Goal: Task Accomplishment & Management: Use online tool/utility

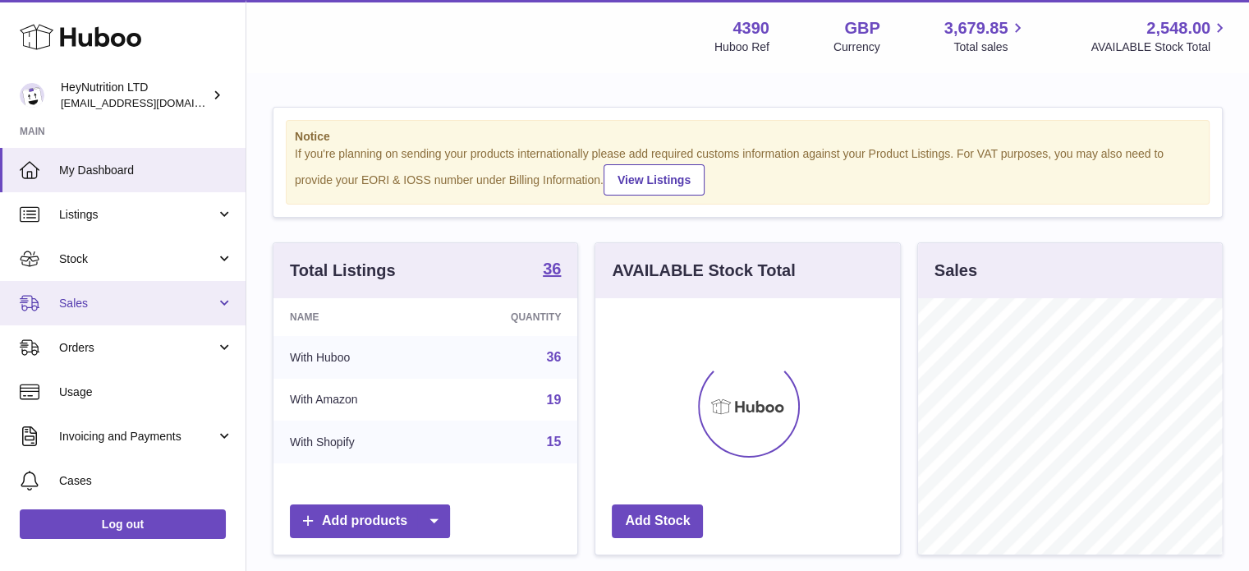
scroll to position [256, 305]
click at [138, 299] on span "Sales" at bounding box center [137, 304] width 157 height 16
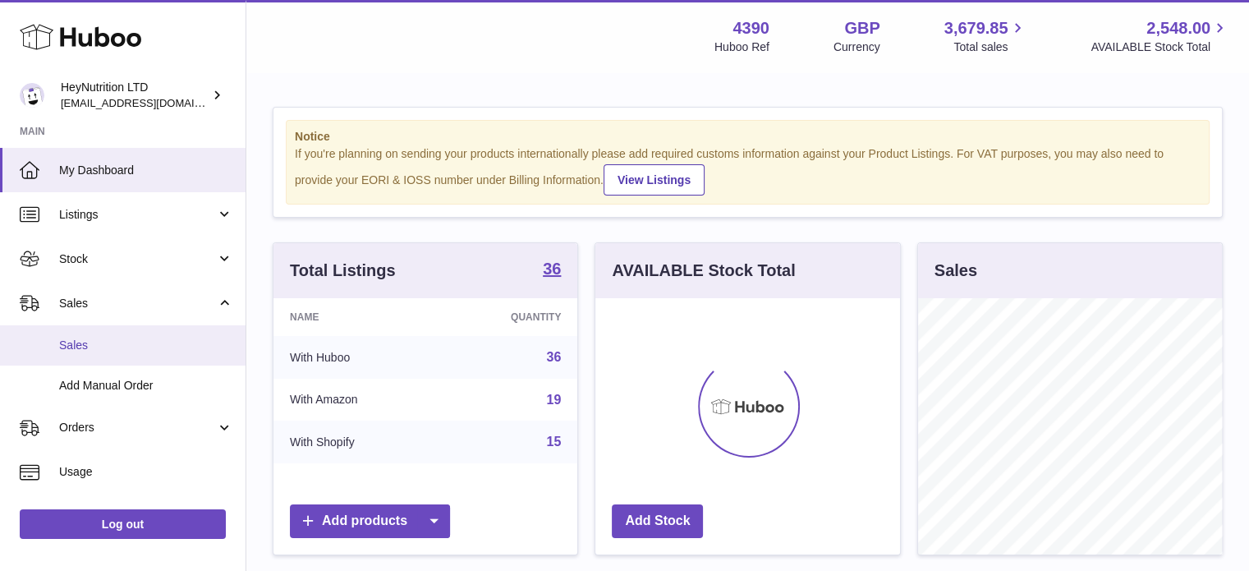
click at [130, 339] on span "Sales" at bounding box center [146, 346] width 174 height 16
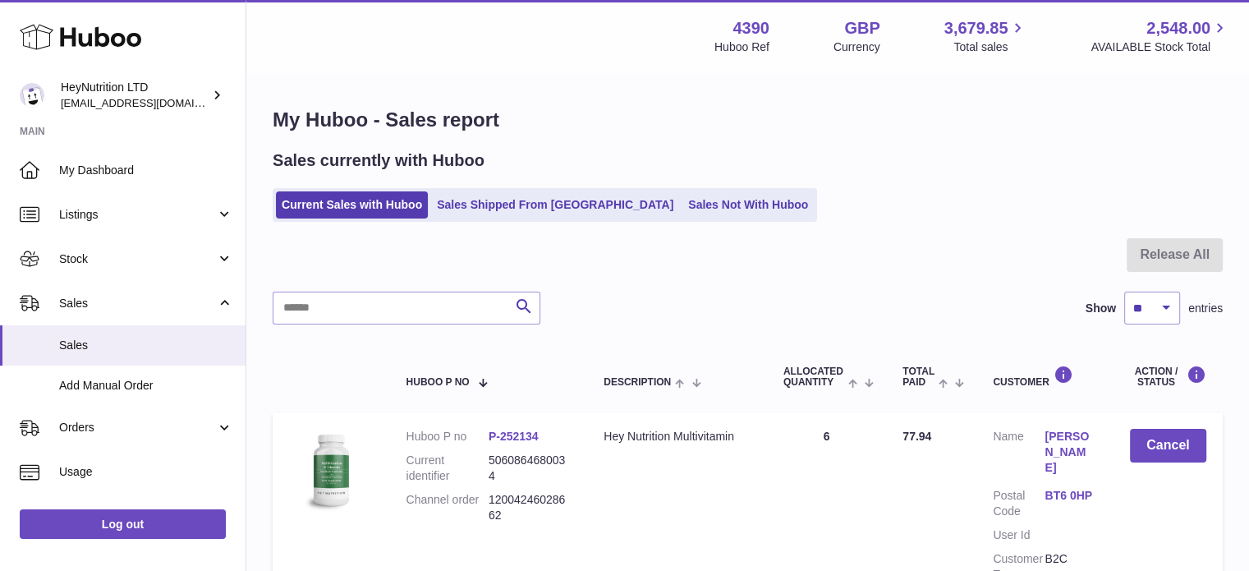
click at [387, 286] on div at bounding box center [748, 264] width 950 height 53
click at [388, 297] on input "text" at bounding box center [407, 308] width 268 height 33
paste input "**********"
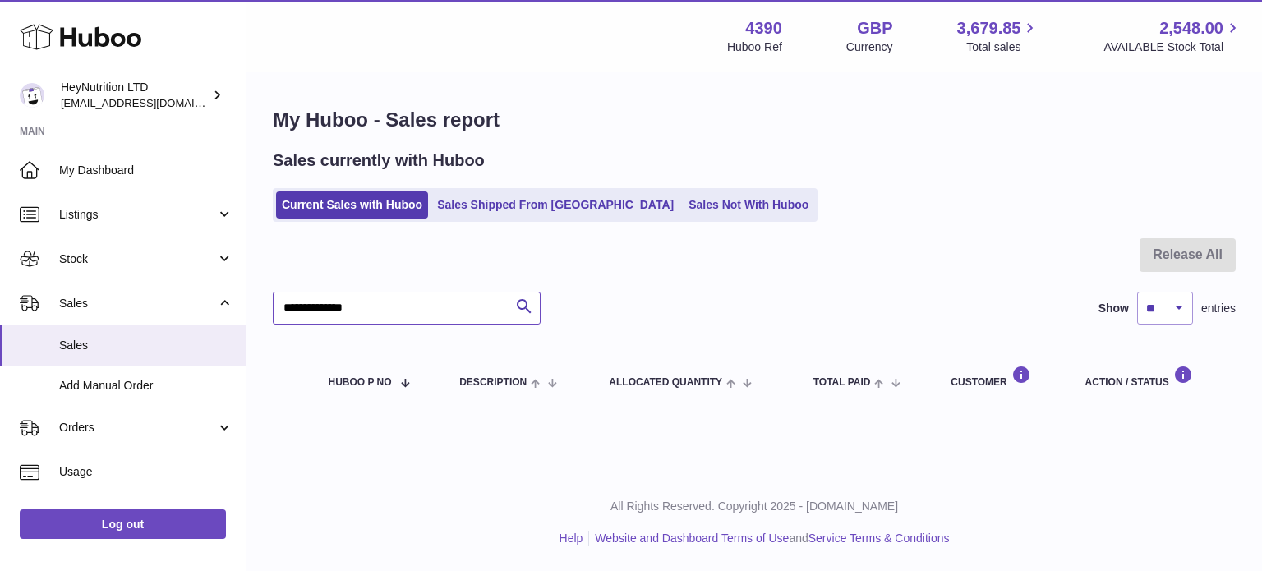
type input "**********"
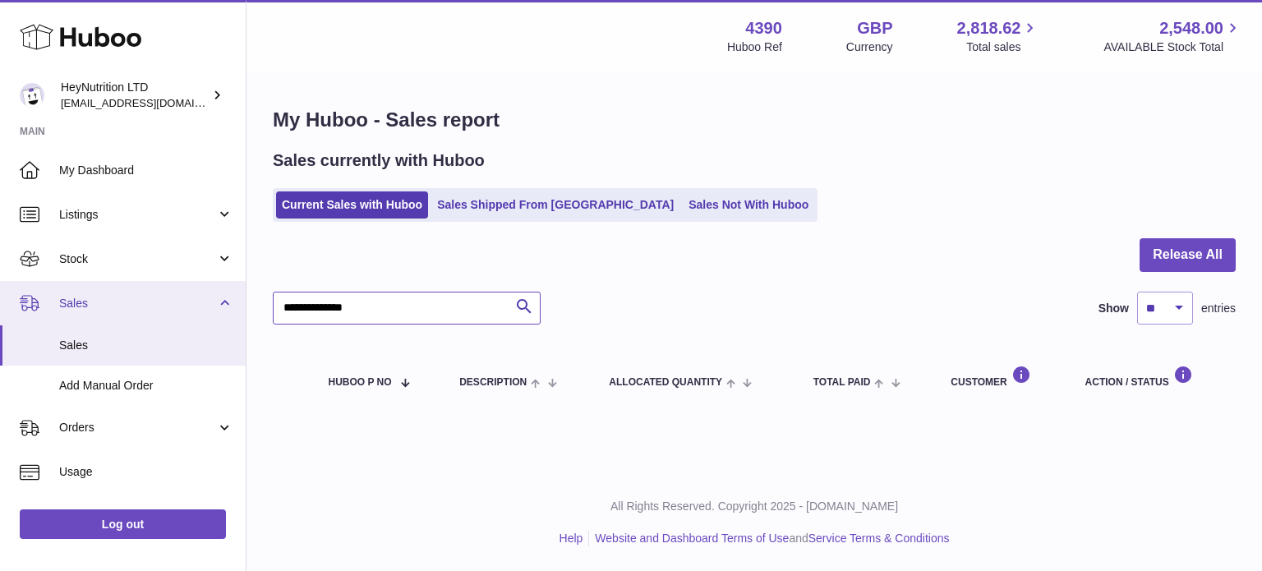
drag, startPoint x: 466, startPoint y: 299, endPoint x: 144, endPoint y: 280, distance: 322.6
click at [81, 283] on div "Huboo HeyNutrition LTD info@heynutrition.com Main My Dashboard Listings Not wit…" at bounding box center [631, 285] width 1262 height 571
paste input "text"
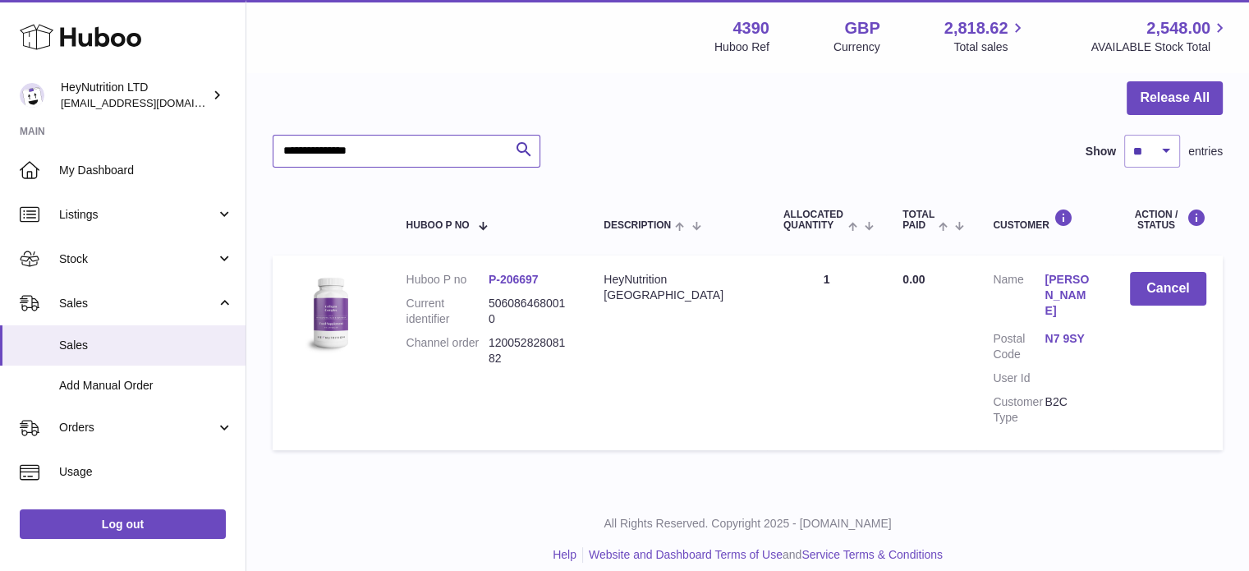
type input "**********"
click at [1066, 331] on link "N7 9SY" at bounding box center [1071, 339] width 52 height 16
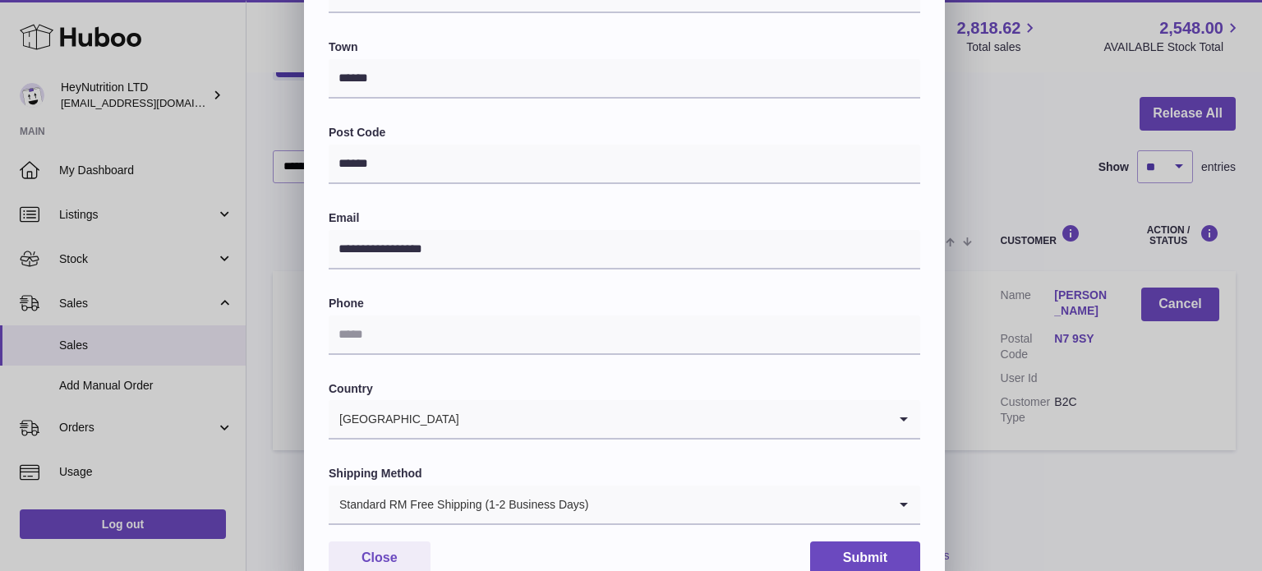
scroll to position [463, 0]
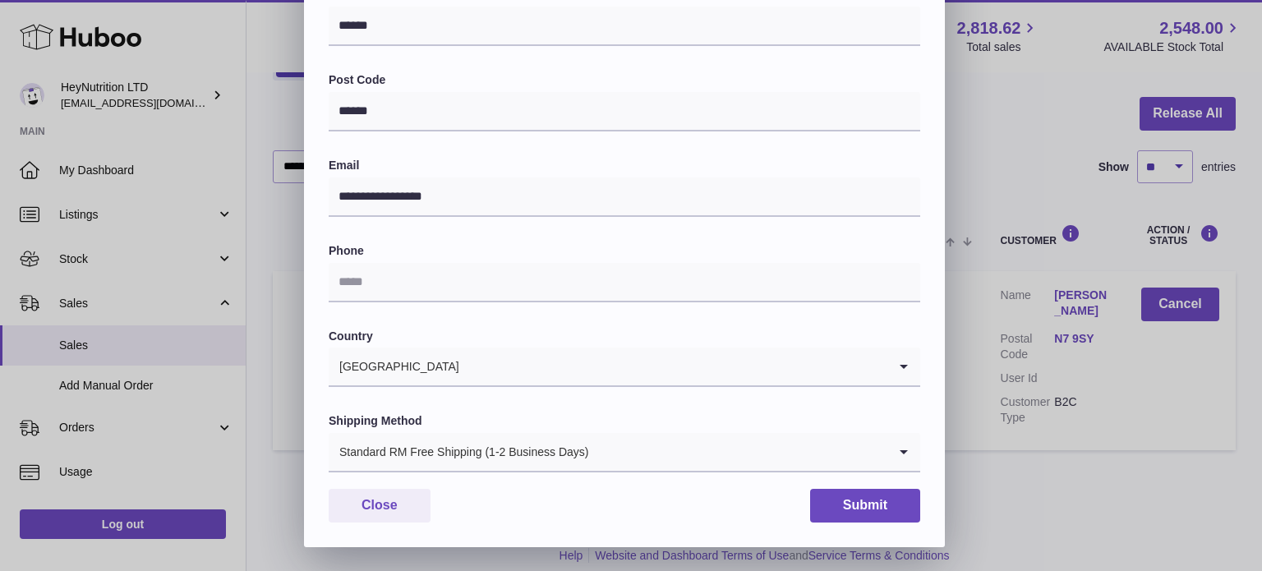
click at [476, 447] on div "Standard RM Free Shipping (1-2 Business Days)" at bounding box center [608, 452] width 559 height 38
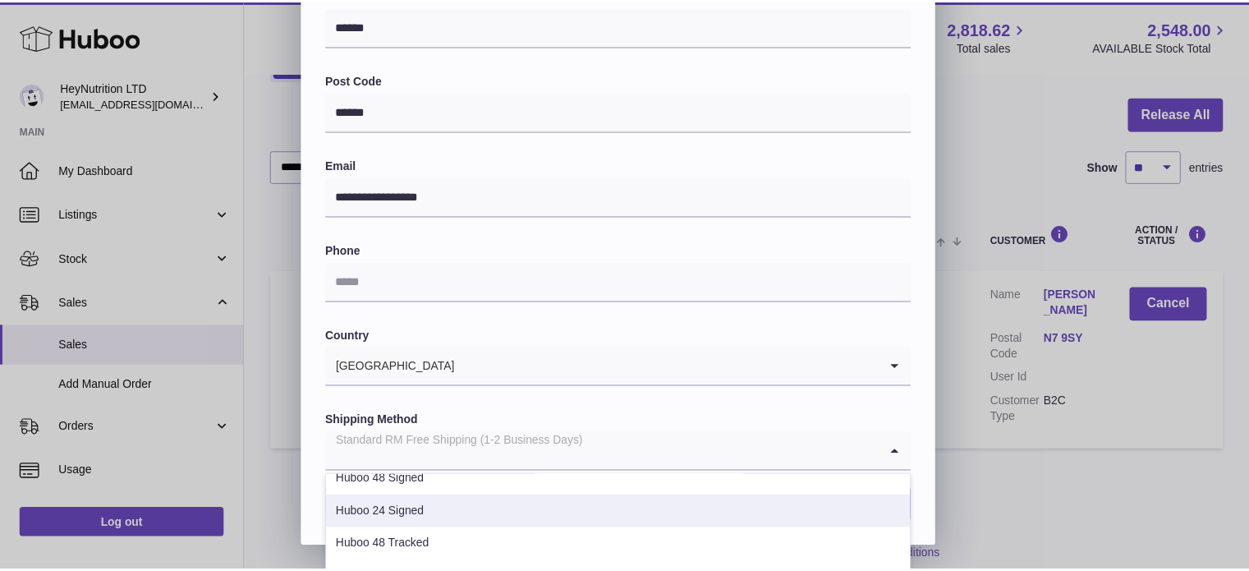
scroll to position [164, 0]
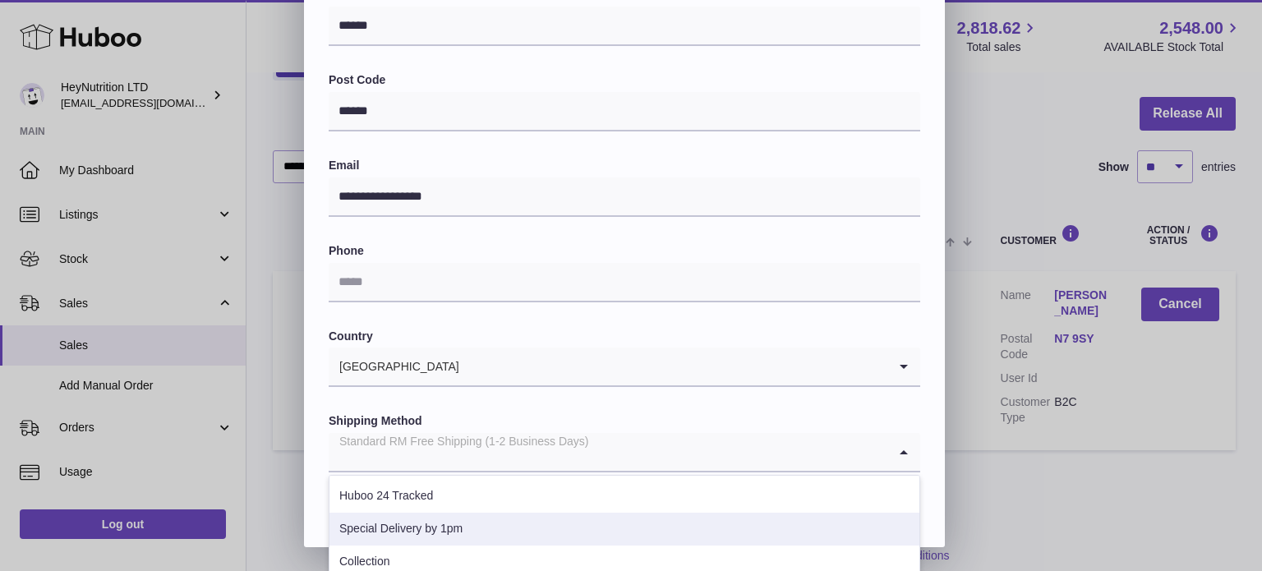
click at [457, 521] on li "Special Delivery by 1pm" at bounding box center [624, 529] width 590 height 33
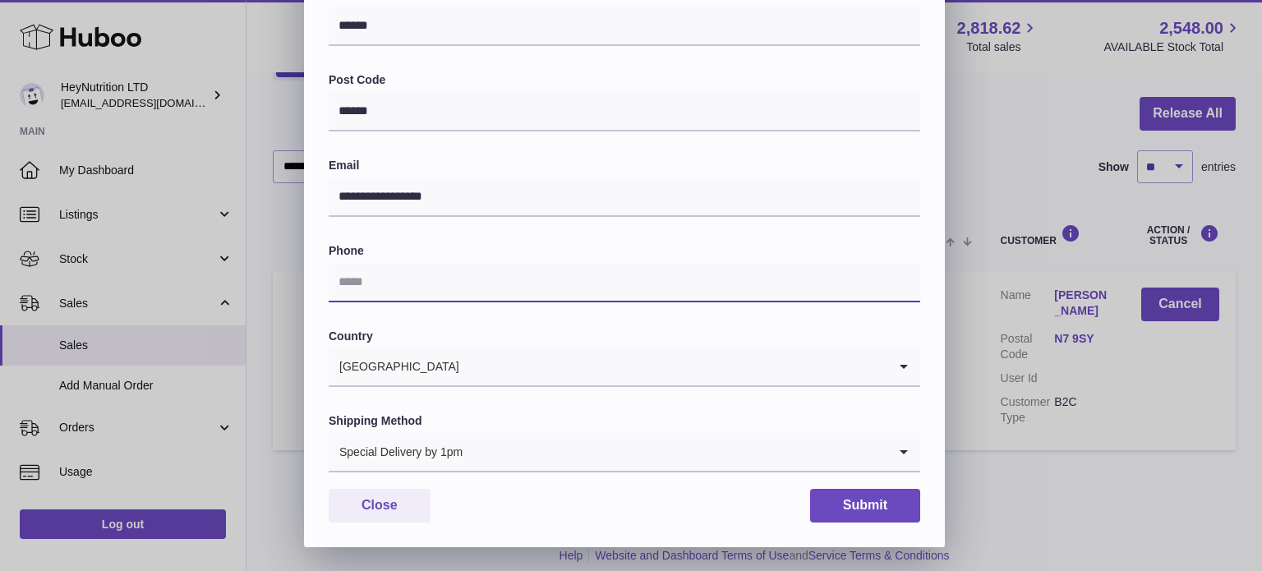
click at [420, 272] on input "text" at bounding box center [624, 282] width 591 height 39
paste input "**********"
type input "**********"
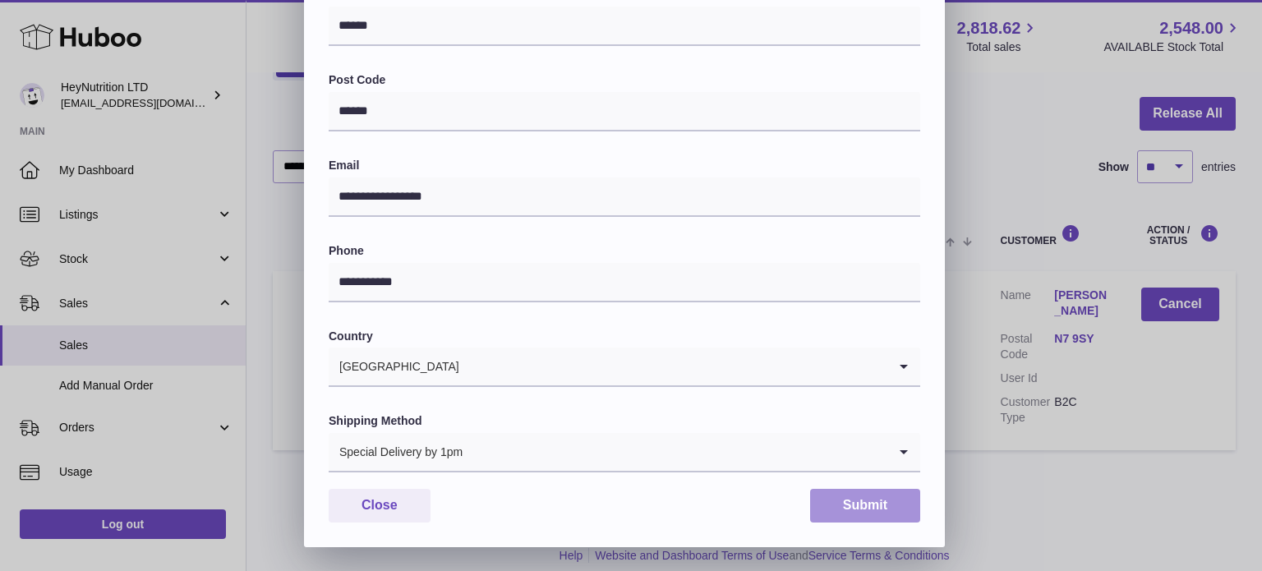
click at [886, 505] on button "Submit" at bounding box center [865, 506] width 110 height 34
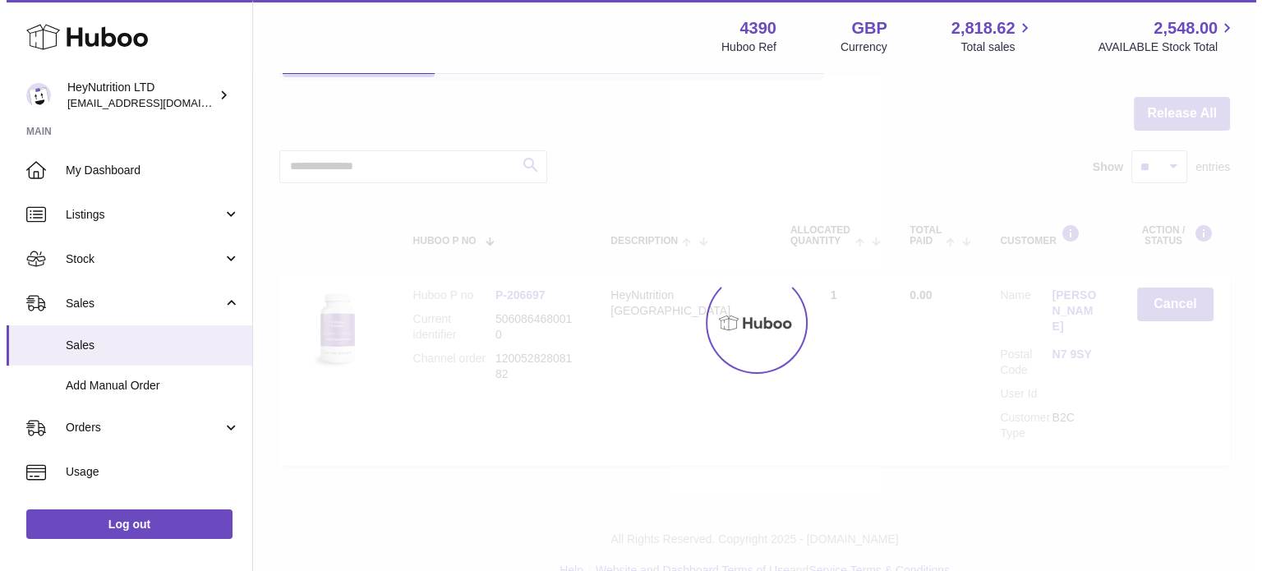
scroll to position [0, 0]
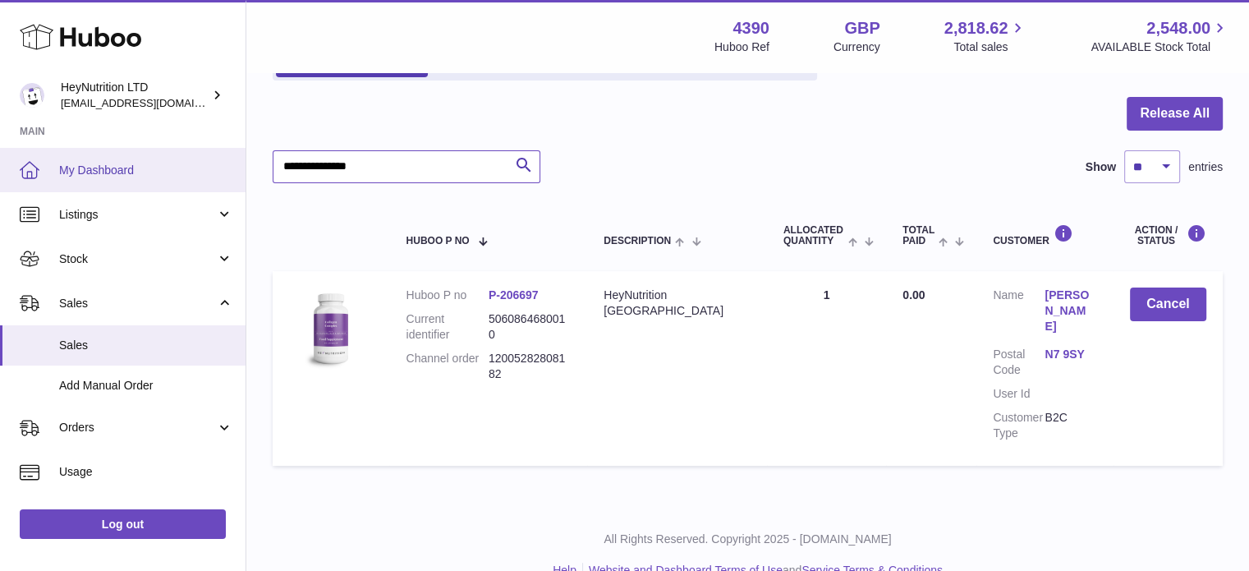
drag, startPoint x: 430, startPoint y: 174, endPoint x: 35, endPoint y: 177, distance: 395.1
click at [61, 177] on div "Huboo HeyNutrition LTD info@heynutrition.com Main My Dashboard Listings Not wit…" at bounding box center [624, 231] width 1249 height 744
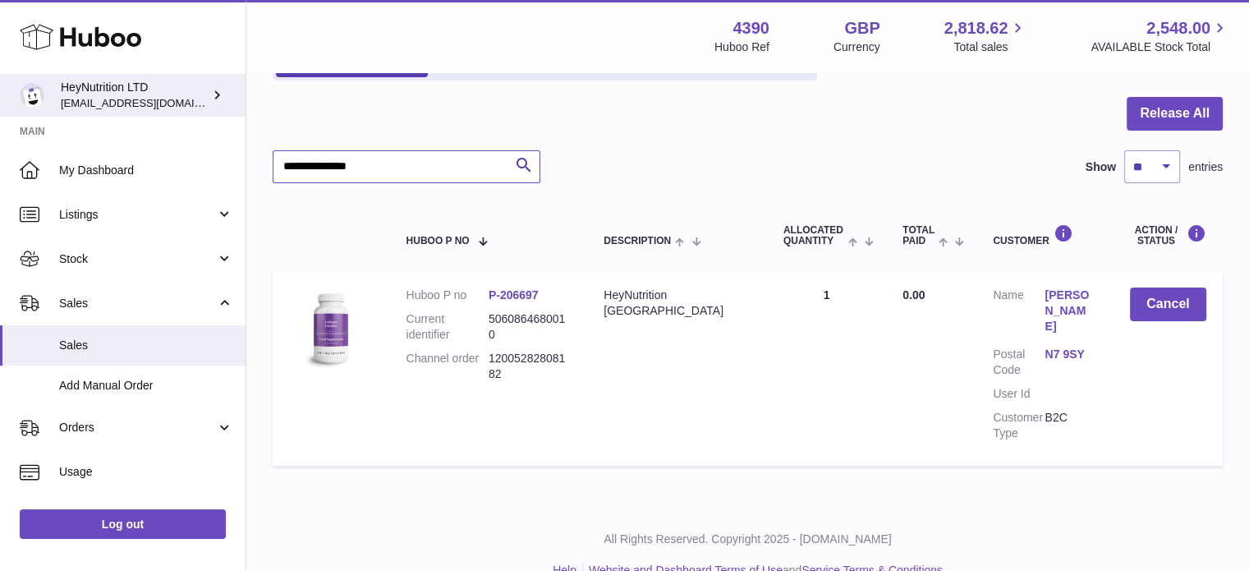
paste input "text"
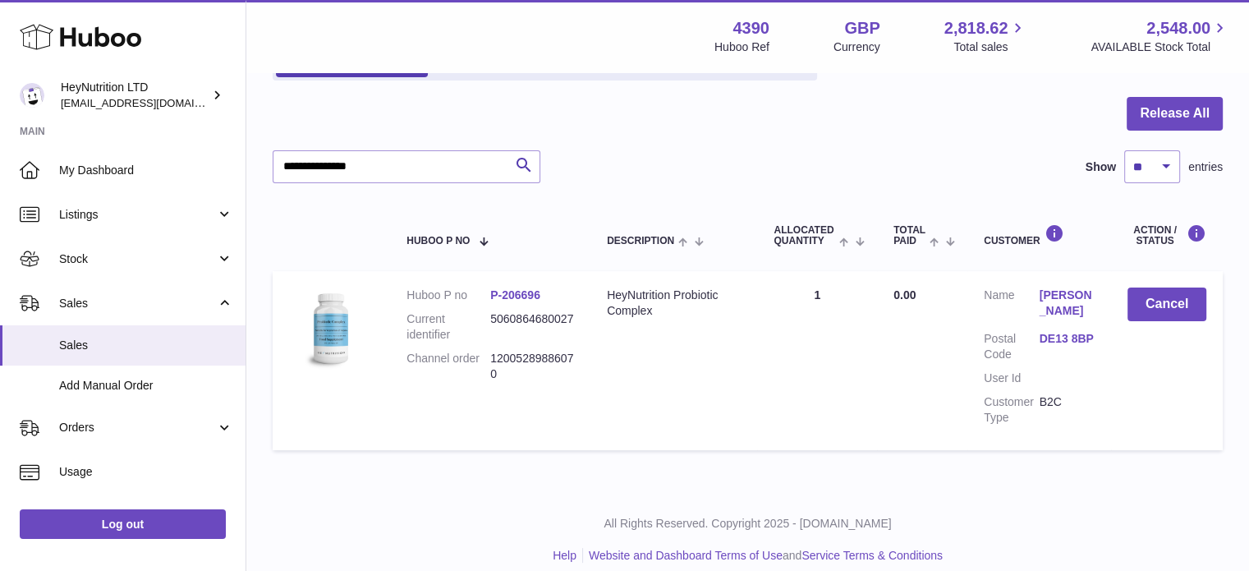
click at [1055, 345] on link "DE13 8BP" at bounding box center [1067, 339] width 55 height 16
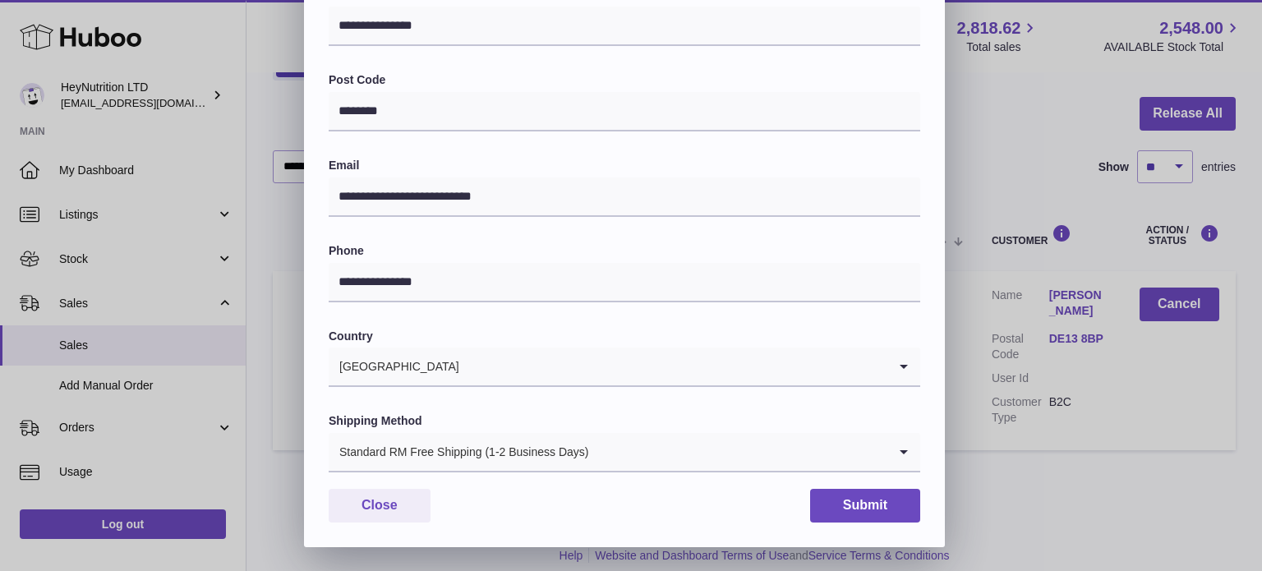
click at [476, 458] on div "Standard RM Free Shipping (1-2 Business Days)" at bounding box center [608, 452] width 559 height 38
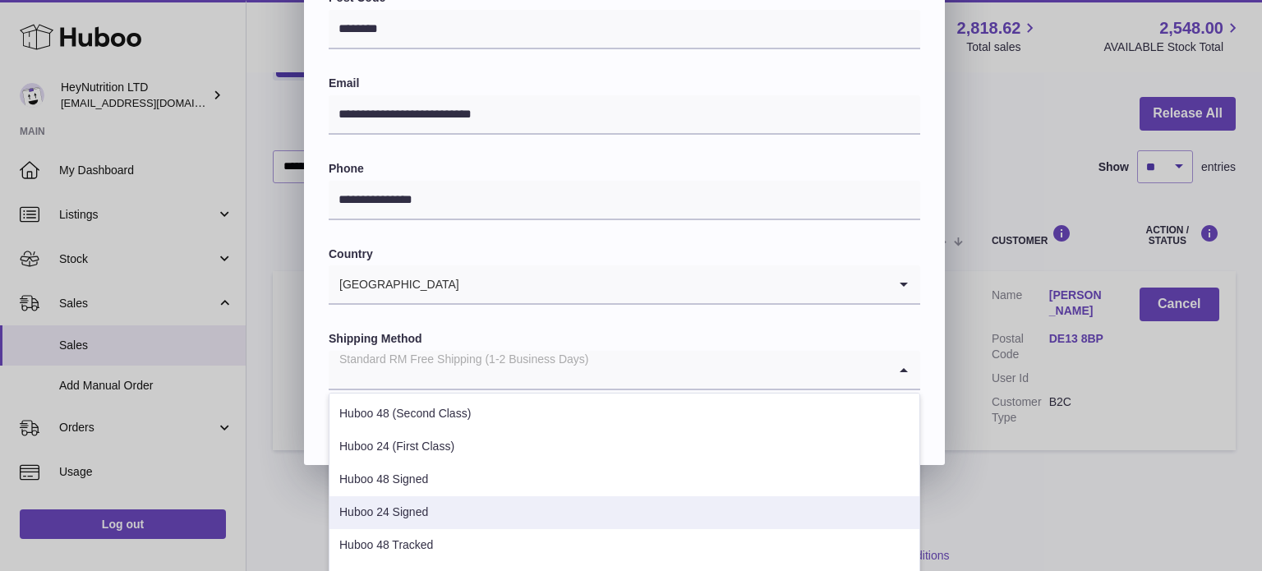
scroll to position [82, 0]
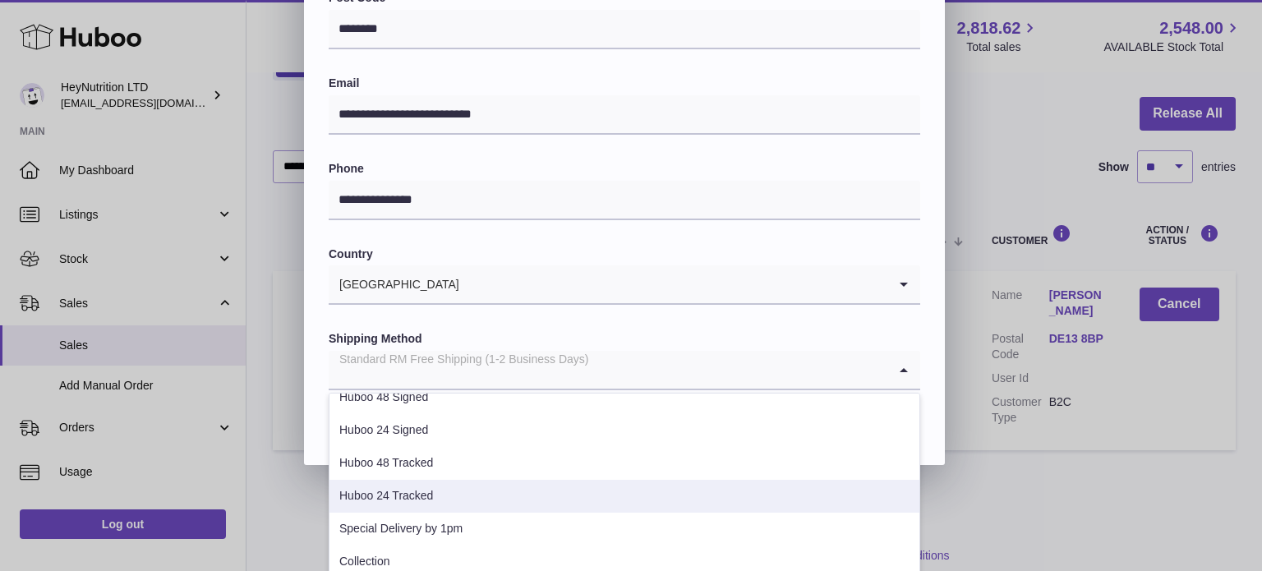
click at [473, 515] on li "Special Delivery by 1pm" at bounding box center [624, 529] width 590 height 33
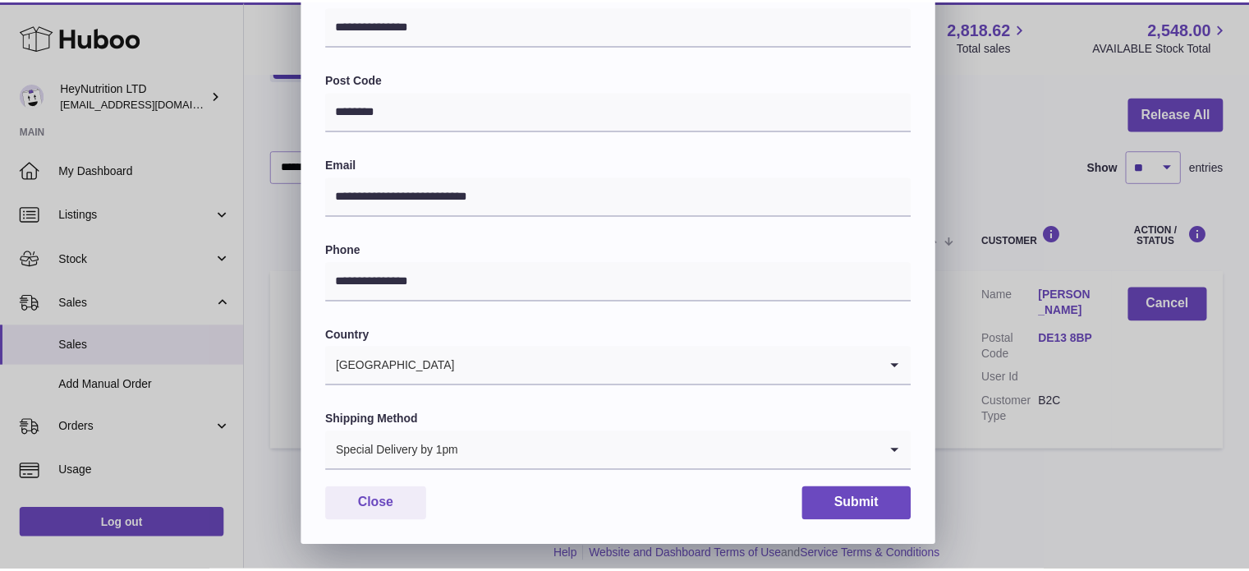
scroll to position [463, 0]
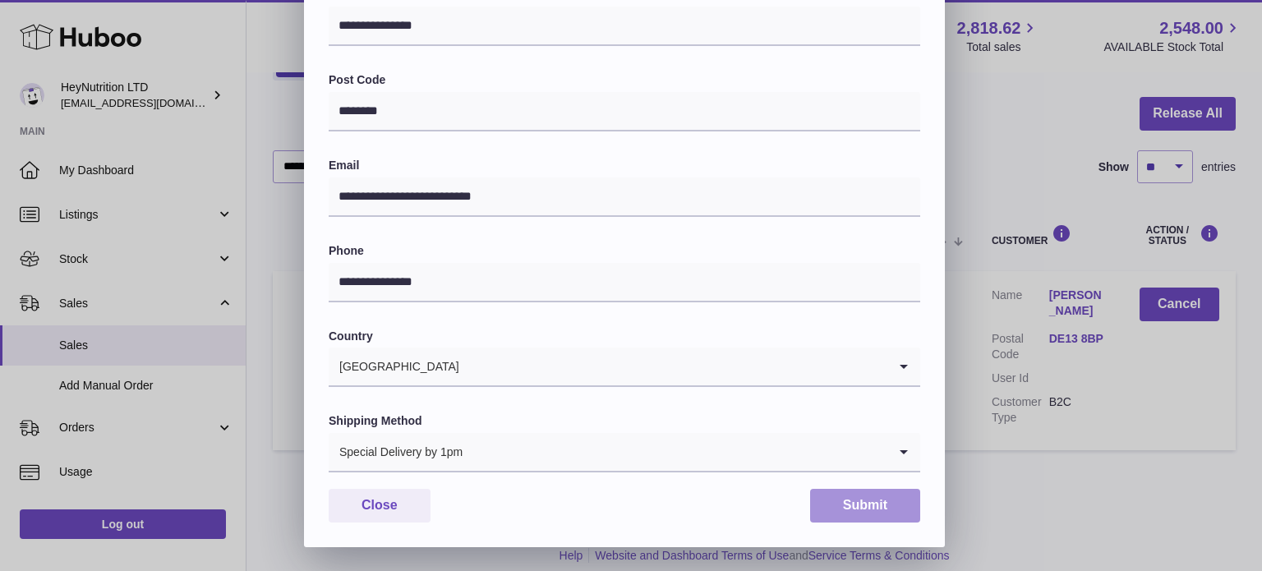
click at [869, 504] on button "Submit" at bounding box center [865, 506] width 110 height 34
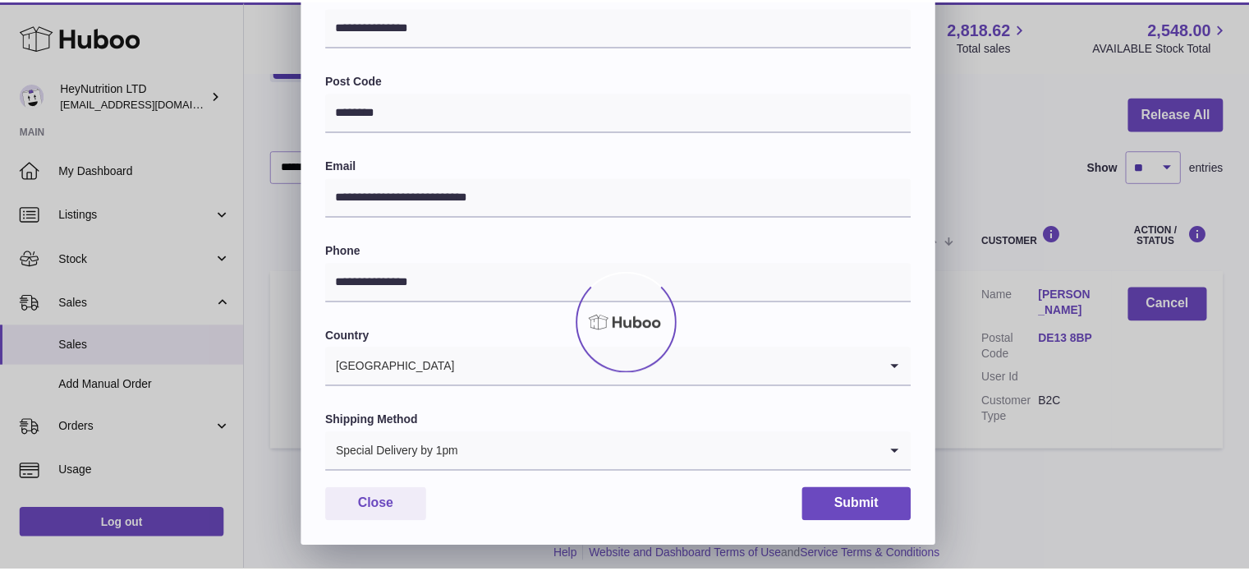
scroll to position [0, 0]
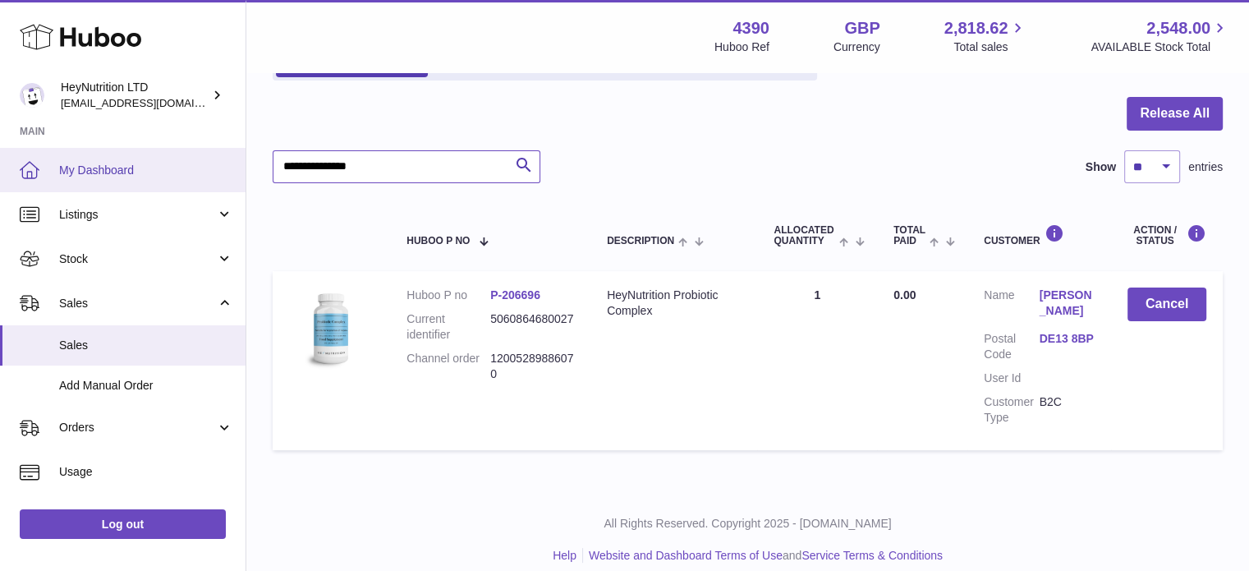
drag, startPoint x: 454, startPoint y: 165, endPoint x: 104, endPoint y: 168, distance: 350.8
click at [104, 168] on div "Huboo HeyNutrition LTD info@heynutrition.com Main My Dashboard Listings Not wit…" at bounding box center [624, 223] width 1249 height 729
paste input "text"
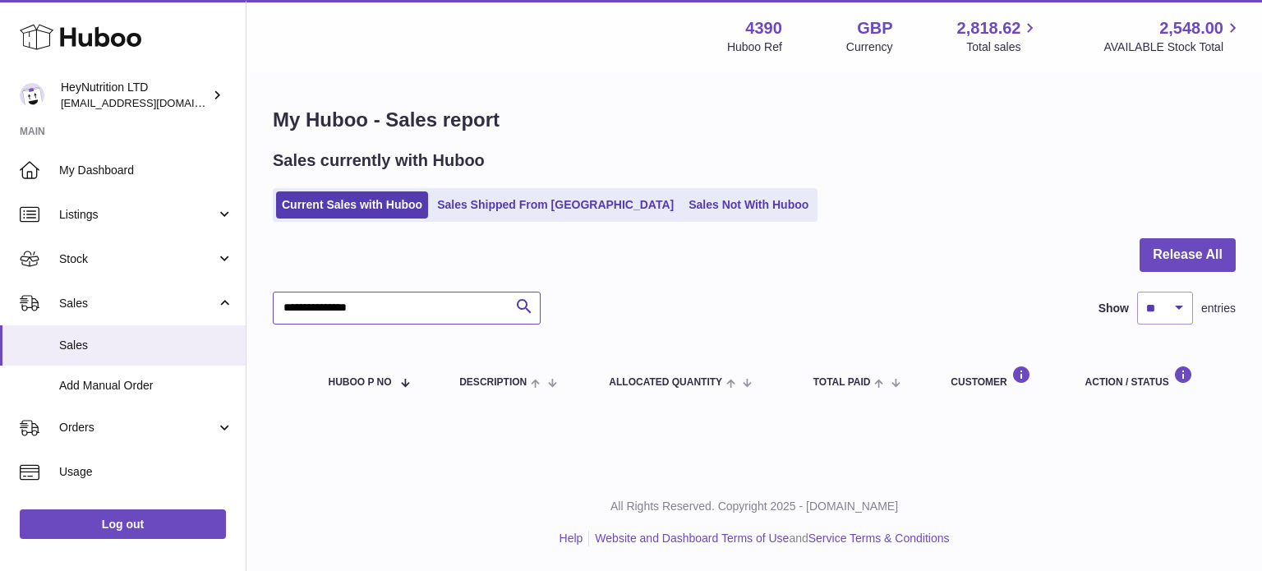
type input "**********"
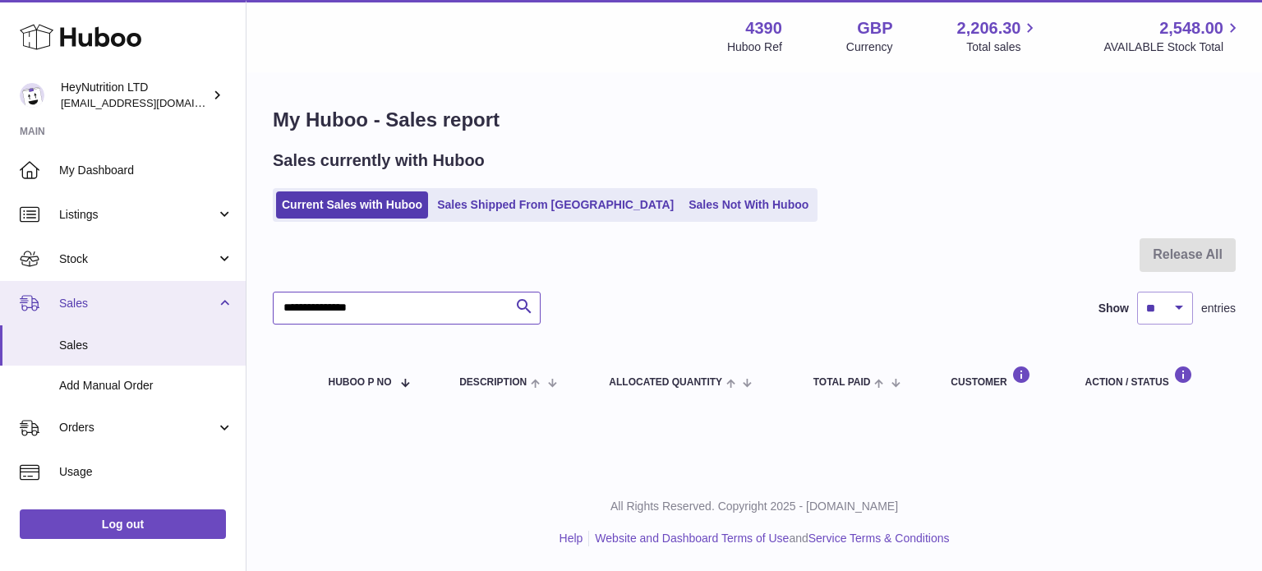
drag, startPoint x: 389, startPoint y: 304, endPoint x: 142, endPoint y: 284, distance: 248.0
click at [145, 284] on div "Huboo HeyNutrition LTD info@heynutrition.com Main My Dashboard Listings Not wit…" at bounding box center [631, 285] width 1262 height 571
